Goal: Task Accomplishment & Management: Complete application form

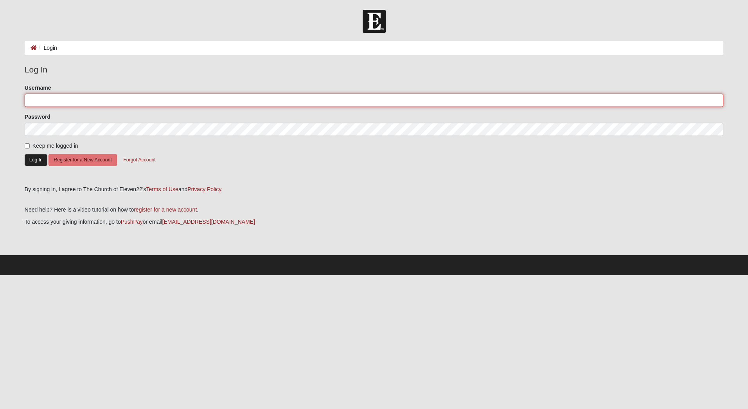
type input "MarkTromba"
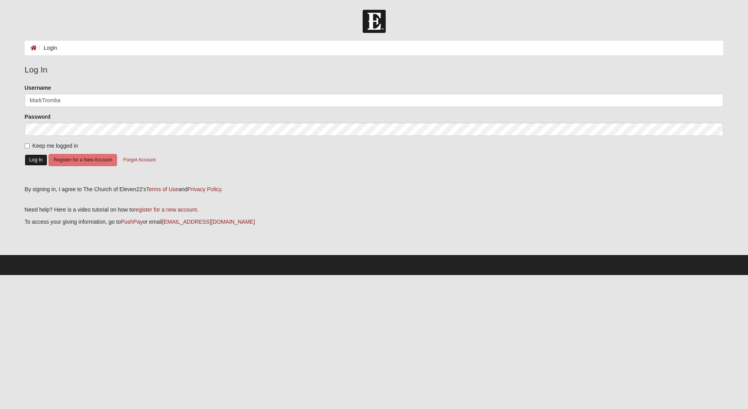
click at [36, 161] on button "Log In" at bounding box center [36, 159] width 23 height 11
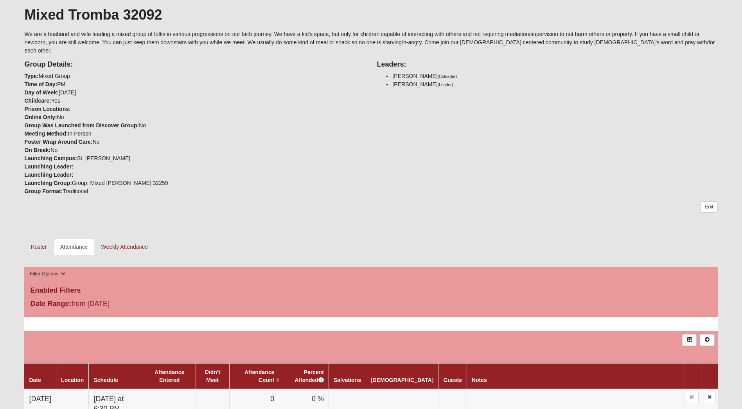
scroll to position [196, 0]
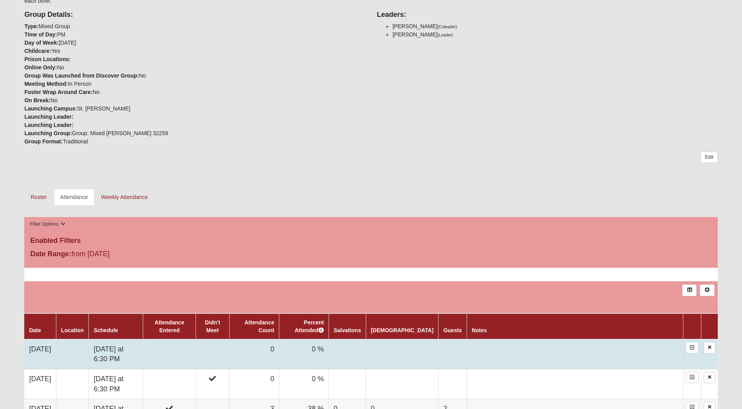
click at [196, 339] on td at bounding box center [169, 354] width 53 height 30
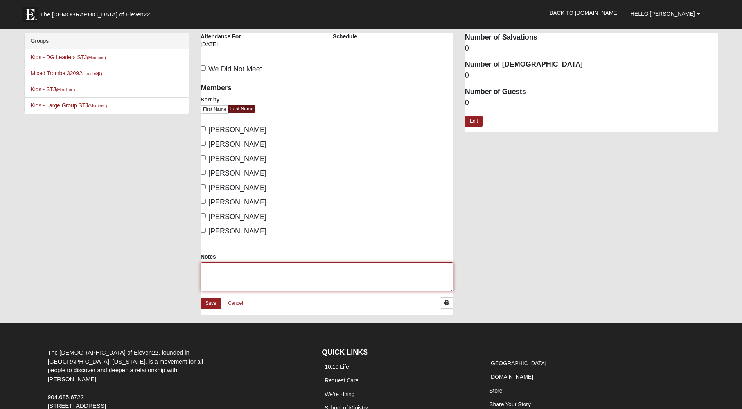
click at [236, 271] on textarea "Notes" at bounding box center [327, 276] width 253 height 29
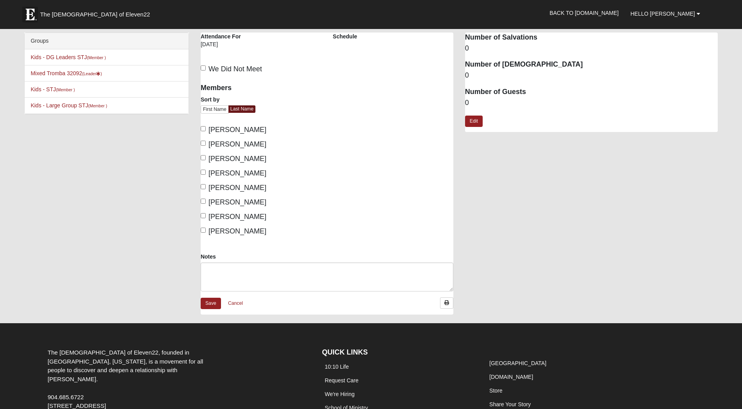
click at [235, 221] on label "[PERSON_NAME]" at bounding box center [234, 216] width 66 height 11
click at [206, 218] on input "[PERSON_NAME]" at bounding box center [203, 215] width 5 height 5
checkbox input "true"
click at [235, 227] on span "[PERSON_NAME]" at bounding box center [238, 231] width 58 height 8
click at [206, 227] on input "[PERSON_NAME]" at bounding box center [203, 229] width 5 height 5
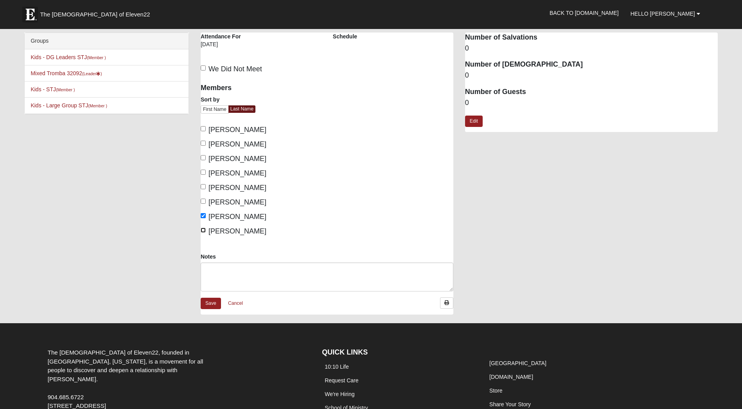
checkbox input "true"
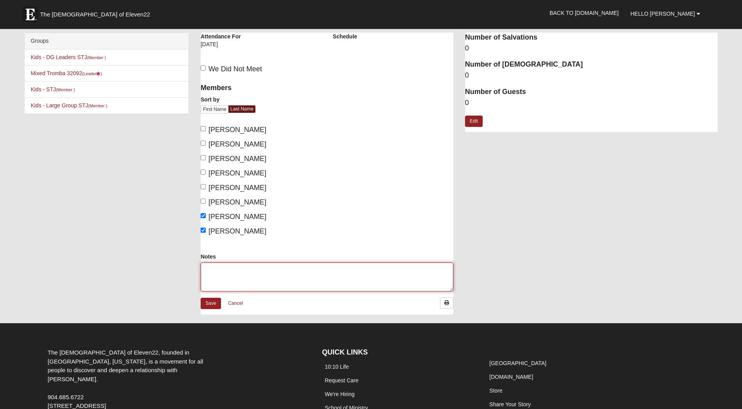
click at [261, 275] on textarea "Notes" at bounding box center [327, 276] width 253 height 29
type textarea "[PERSON_NAME] and [PERSON_NAME]"
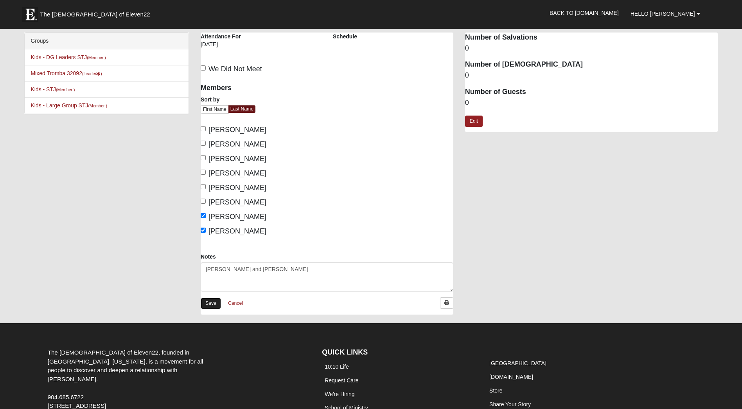
click at [212, 306] on link "Save" at bounding box center [211, 302] width 20 height 11
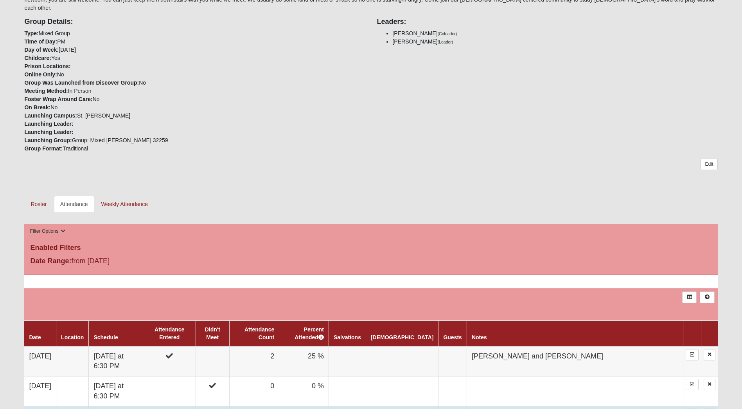
scroll to position [196, 0]
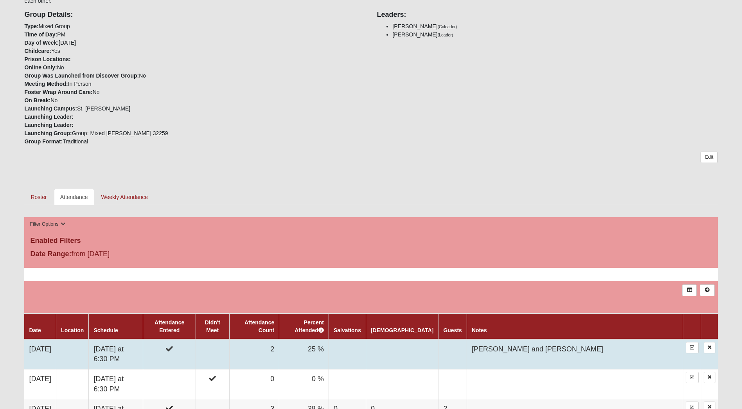
click at [143, 339] on td "Friday at 6:30 PM" at bounding box center [116, 354] width 54 height 30
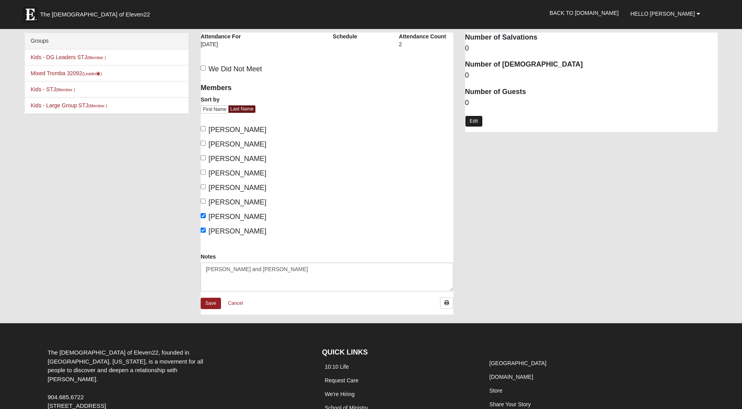
click at [479, 120] on link "Edit" at bounding box center [474, 120] width 18 height 11
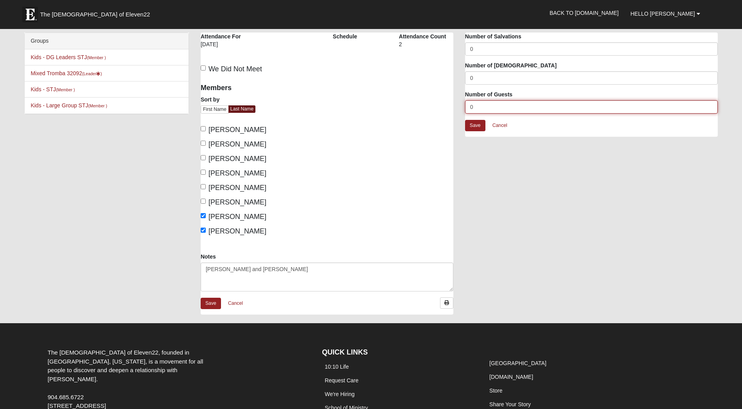
drag, startPoint x: 483, startPoint y: 110, endPoint x: 458, endPoint y: 106, distance: 24.5
click at [461, 110] on div "Attendance Occurrence Attributes Number of Salvations 0 Number of [DEMOGRAPHIC_…" at bounding box center [591, 88] width 265 height 112
type input "2"
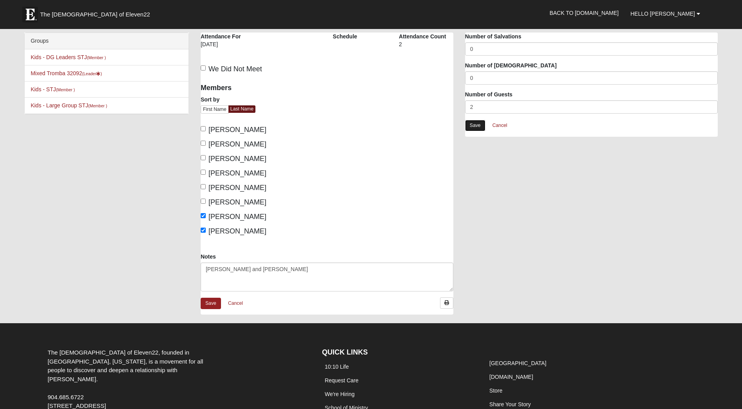
drag, startPoint x: 473, startPoint y: 124, endPoint x: 472, endPoint y: 130, distance: 6.1
click at [473, 124] on link "Save" at bounding box center [475, 125] width 20 height 11
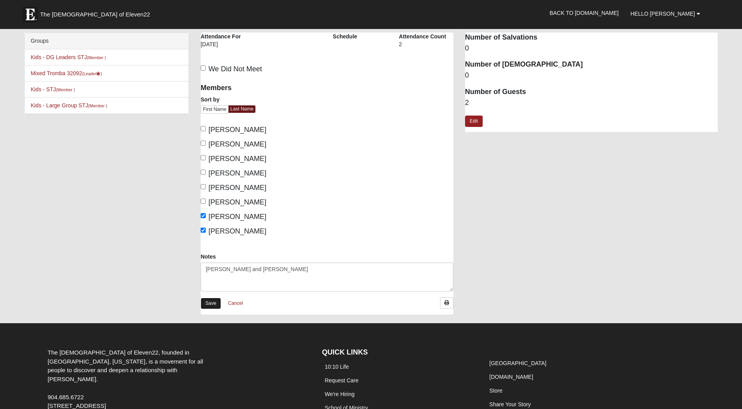
click at [207, 299] on link "Save" at bounding box center [211, 302] width 20 height 11
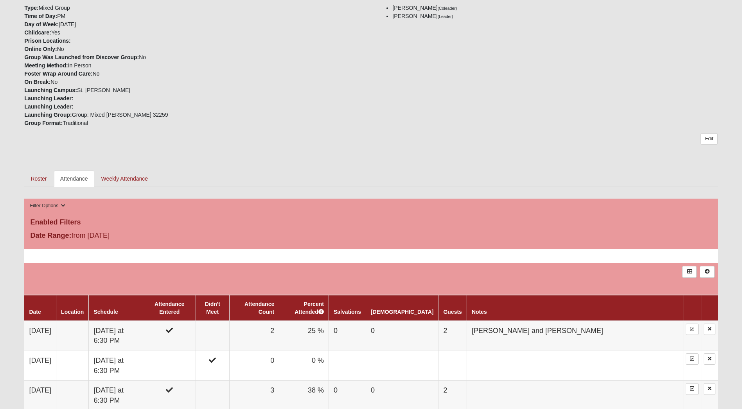
scroll to position [105, 0]
